Goal: Transaction & Acquisition: Purchase product/service

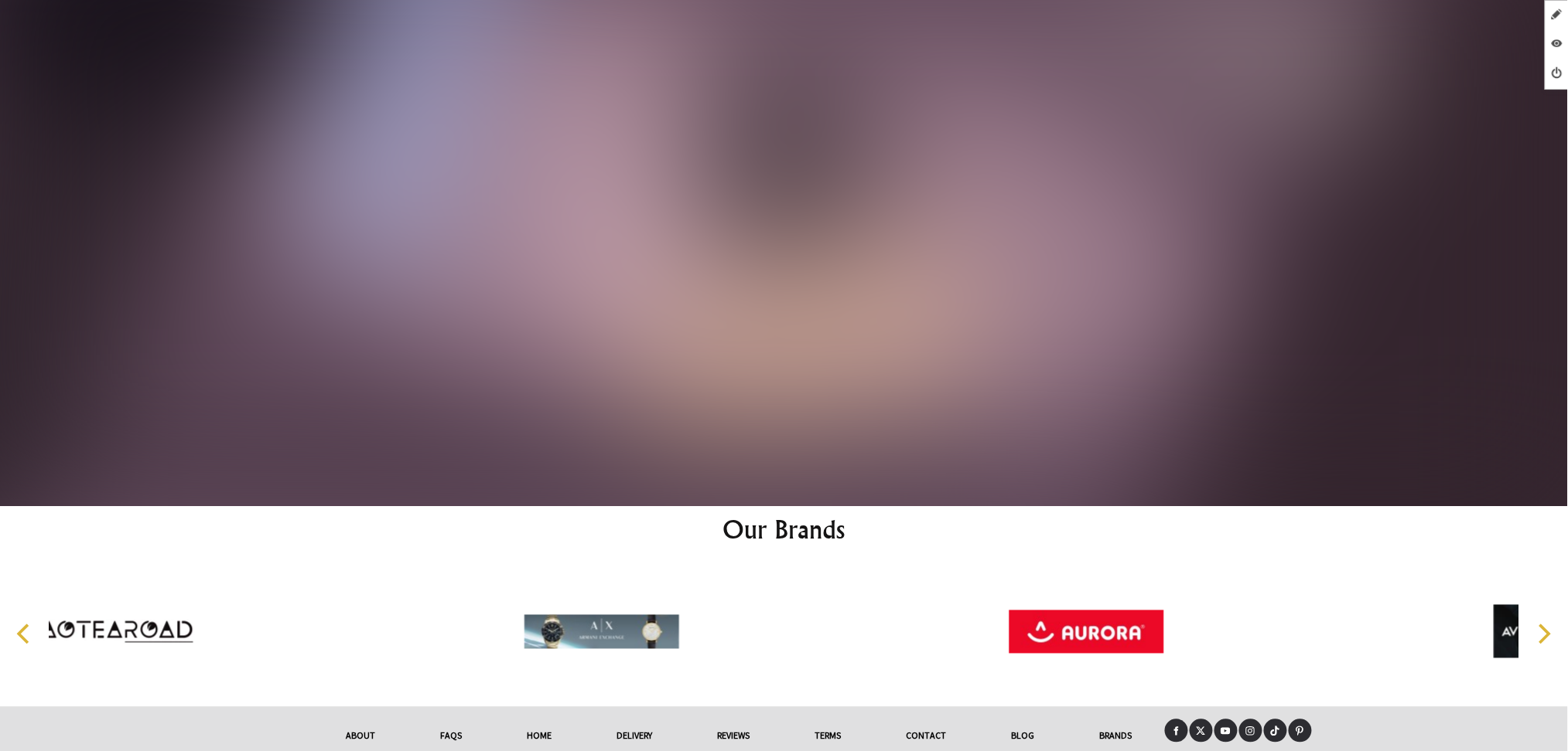
scroll to position [9342, 0]
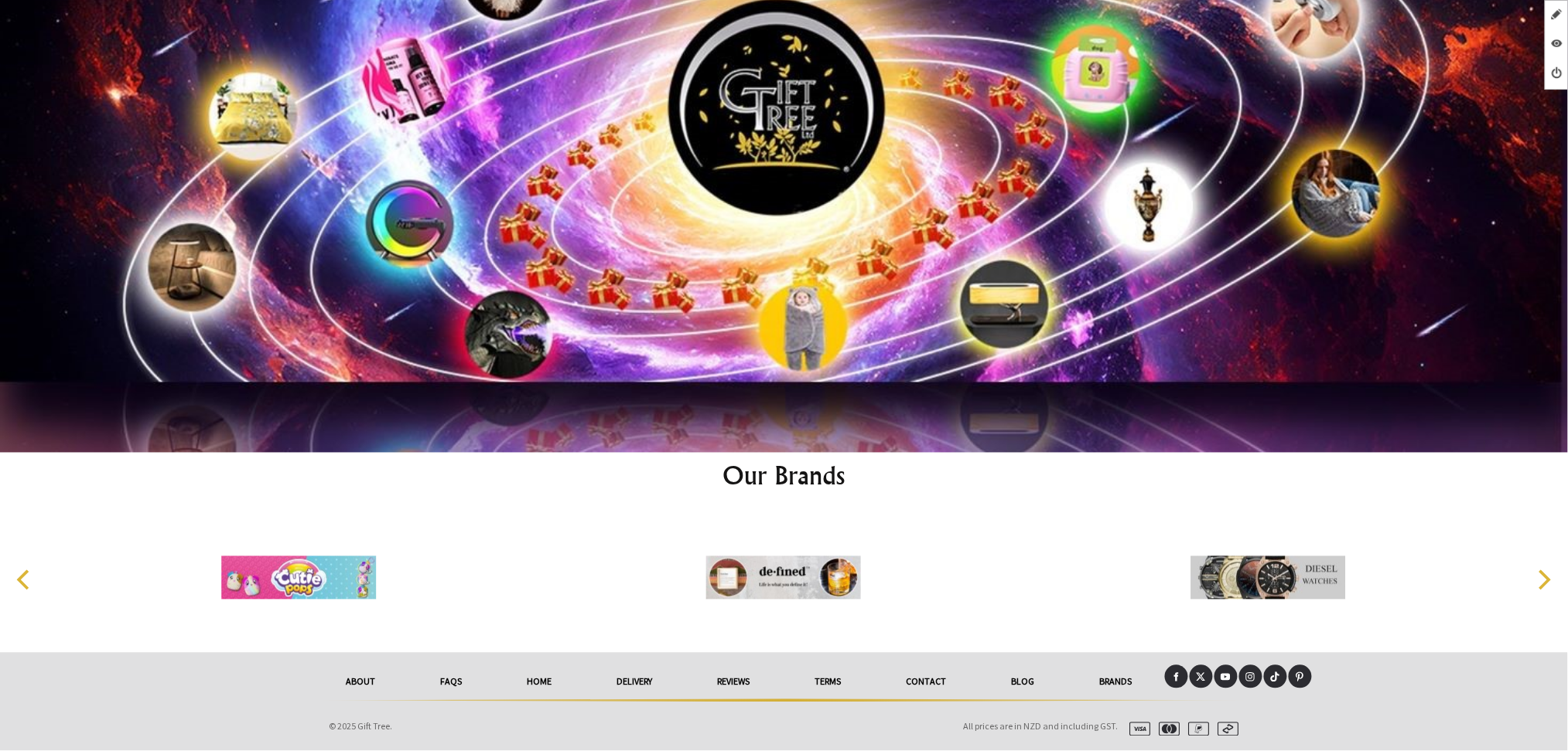
click at [1167, 679] on link at bounding box center [1176, 677] width 24 height 24
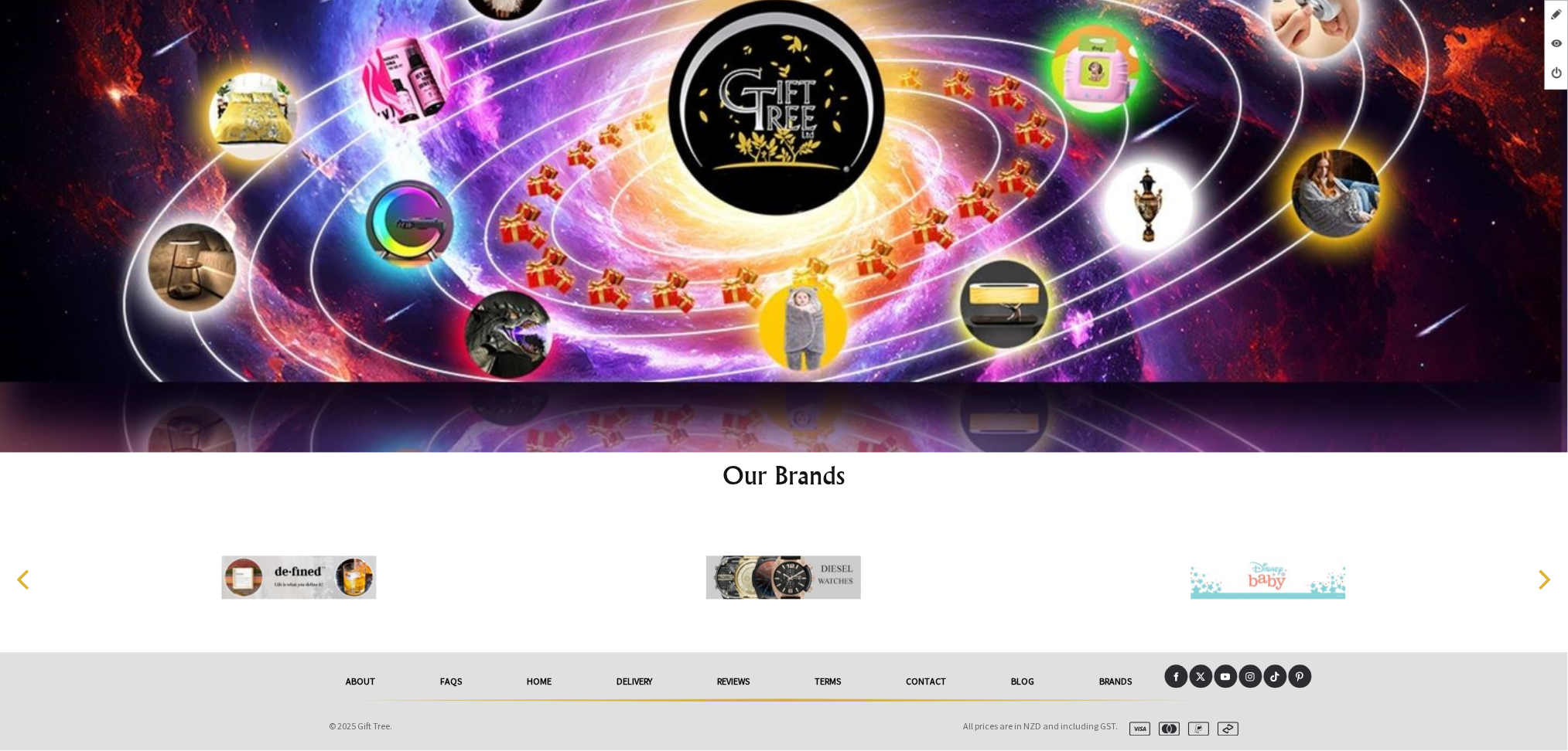
click at [1255, 675] on link at bounding box center [1250, 677] width 24 height 24
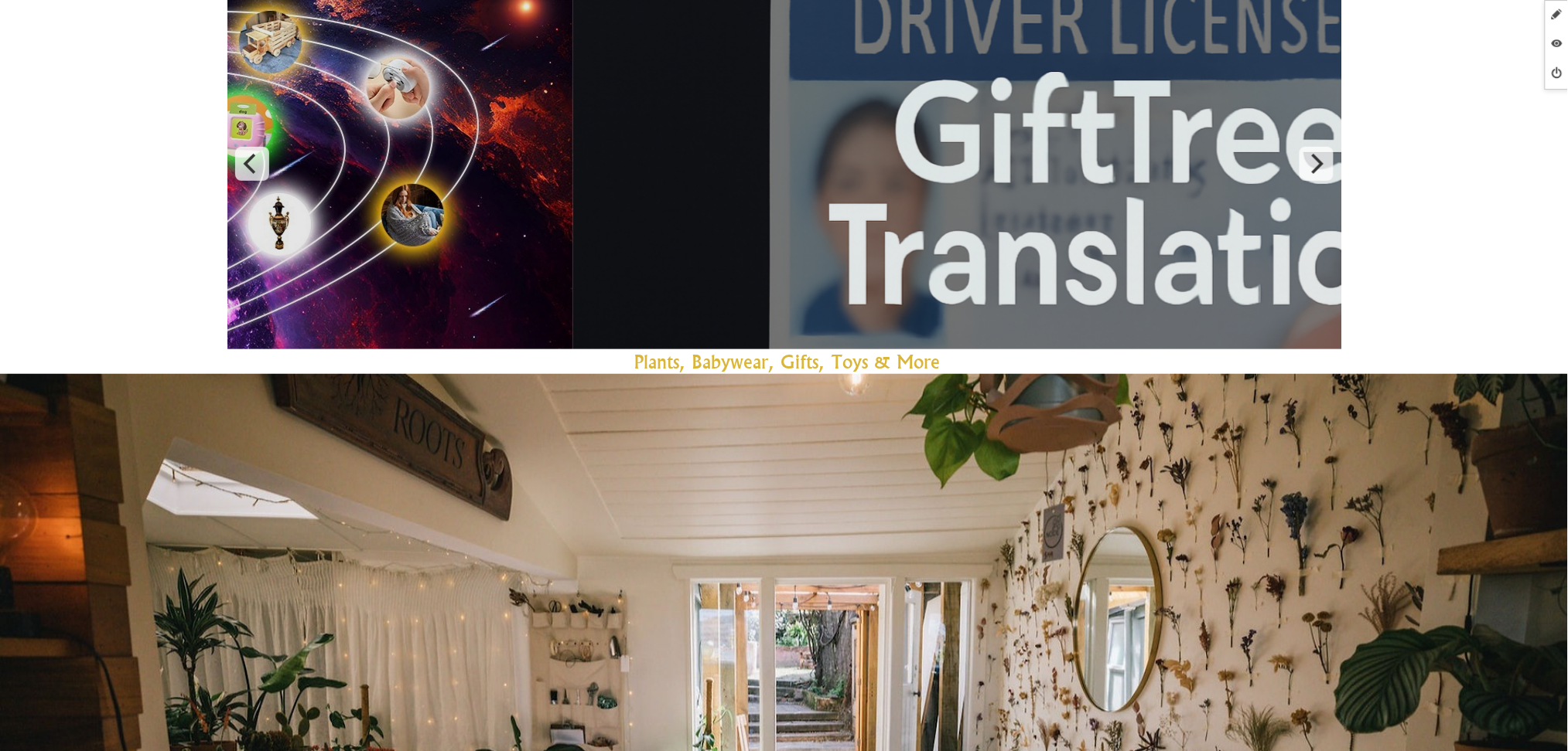
scroll to position [0, 0]
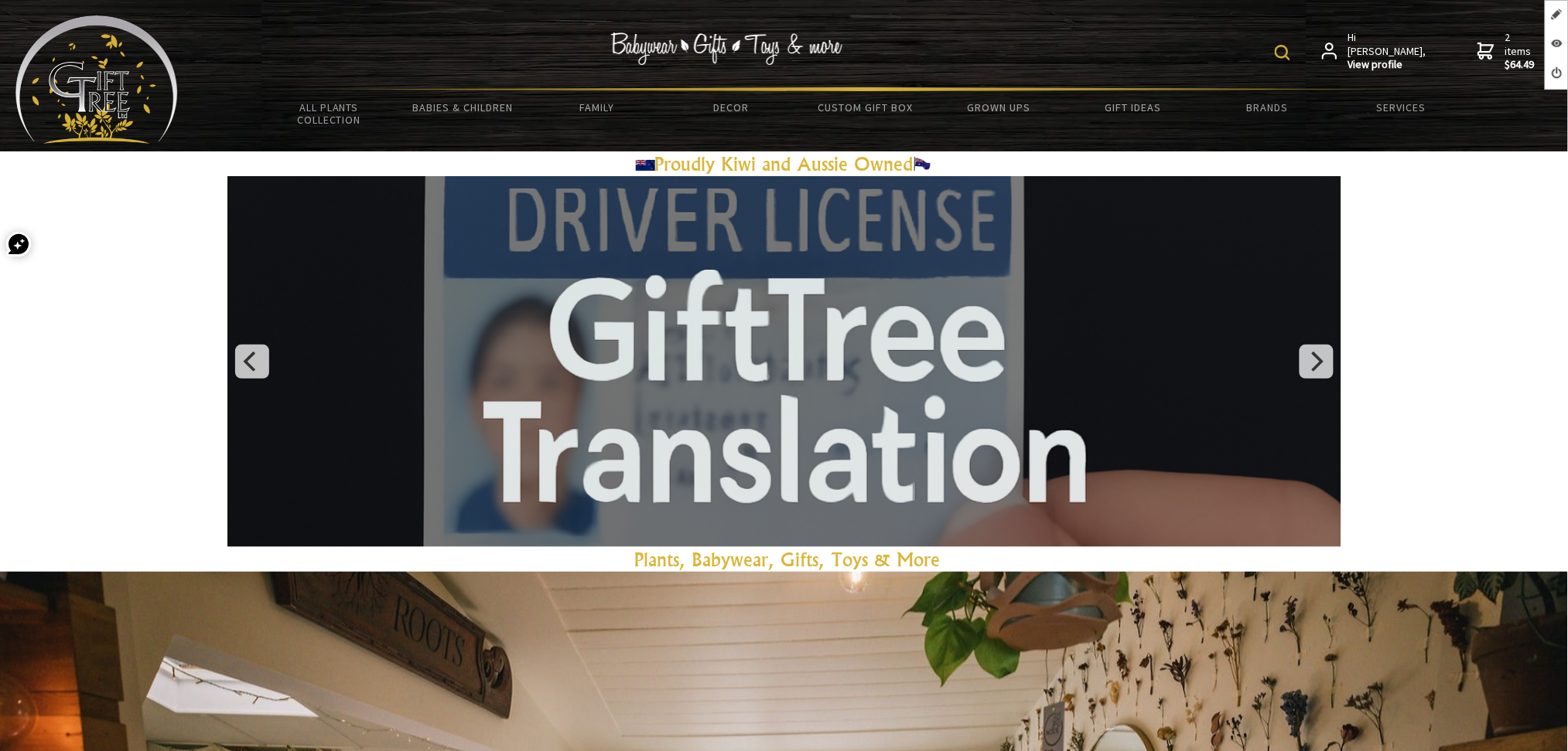
click at [1290, 56] on img at bounding box center [1282, 52] width 16 height 16
paste input "Correcting Glow Cream"
click at [1297, 56] on input "Correcting Glow Cream" at bounding box center [1234, 50] width 126 height 27
type input "Correcting Glow Cream"
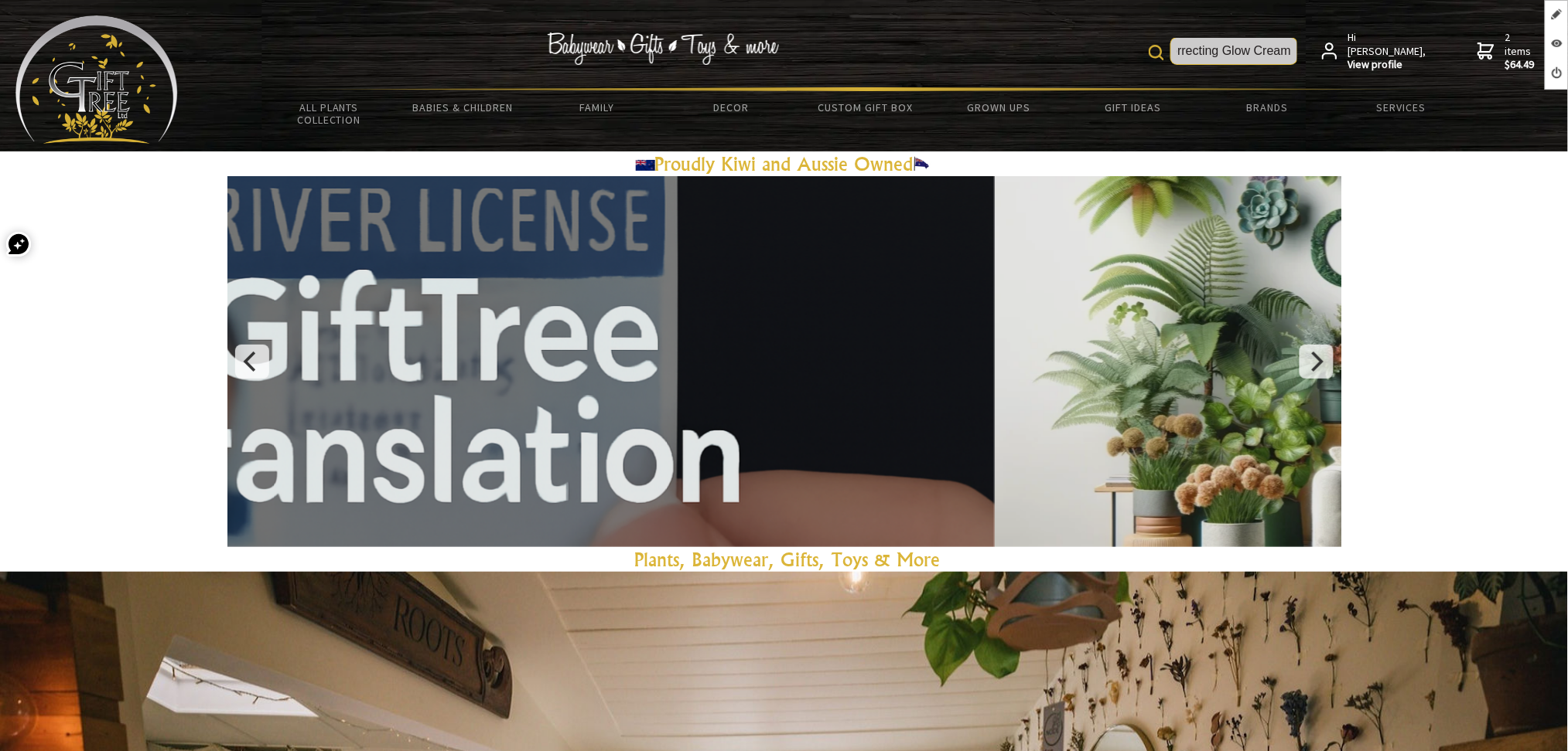
scroll to position [0, 16]
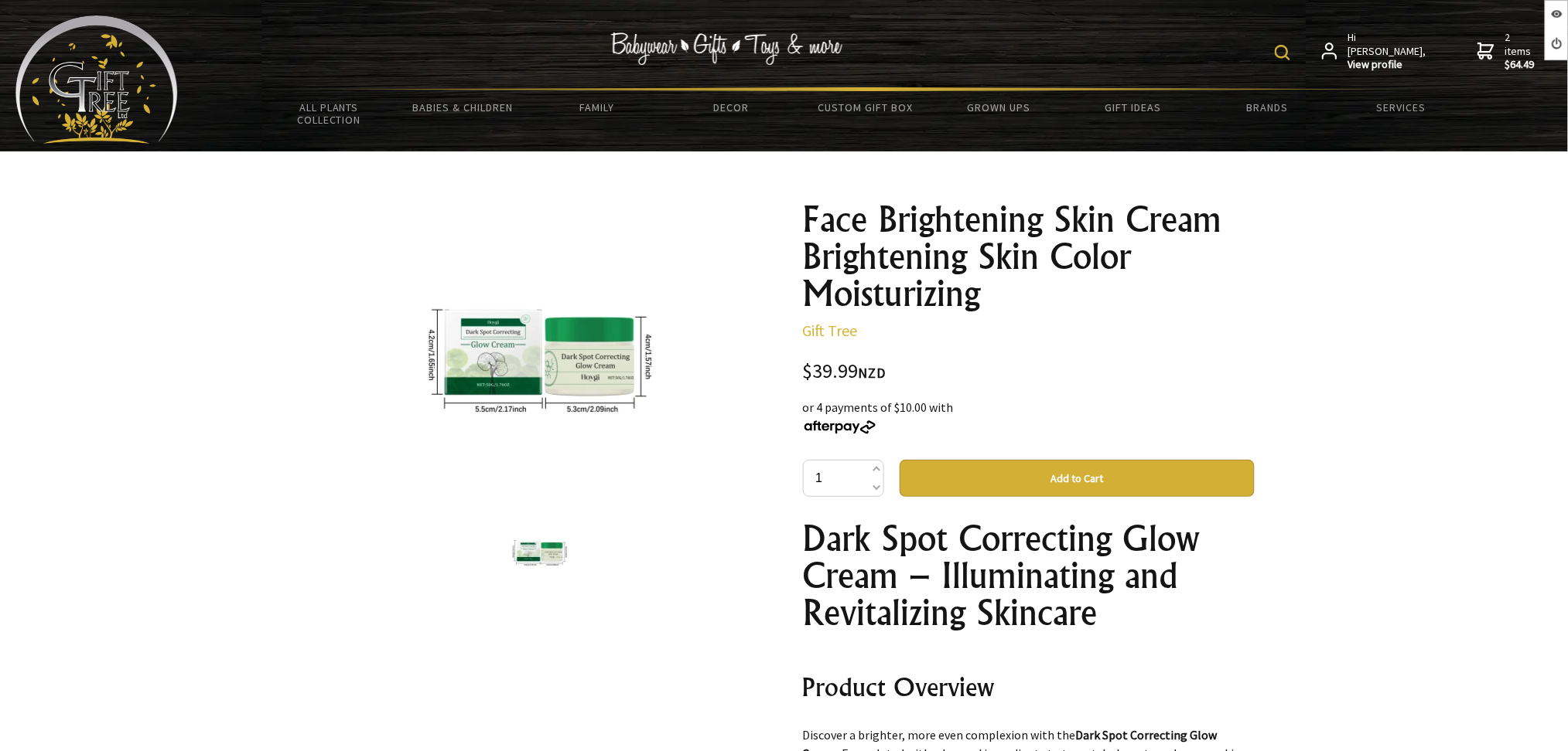
scroll to position [20, 0]
